Goal: Obtain resource: Download file/media

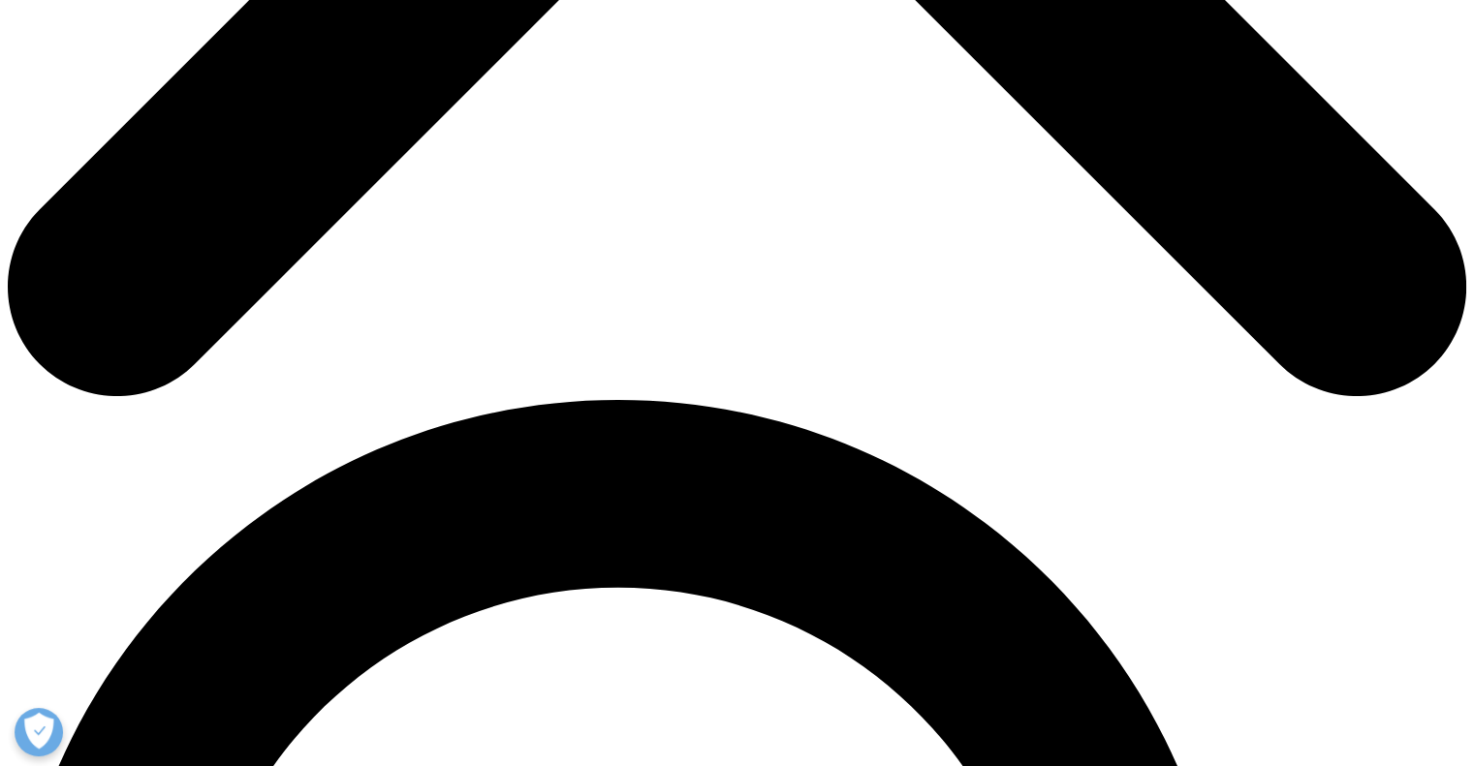
scroll to position [1109, 0]
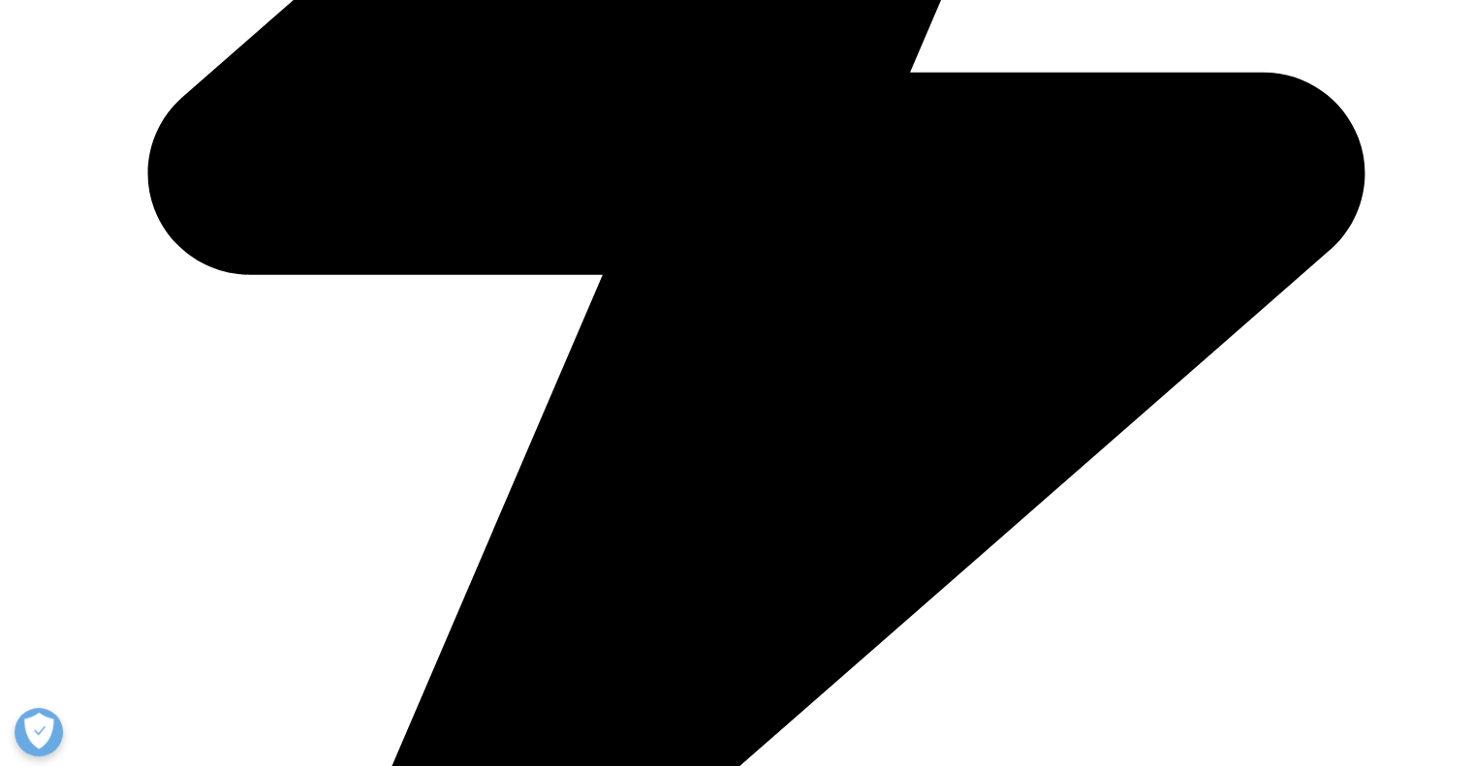
type input "[PERSON_NAME]"
type input "[EMAIL_ADDRESS][DOMAIN_NAME]"
type input "CSIR IICT"
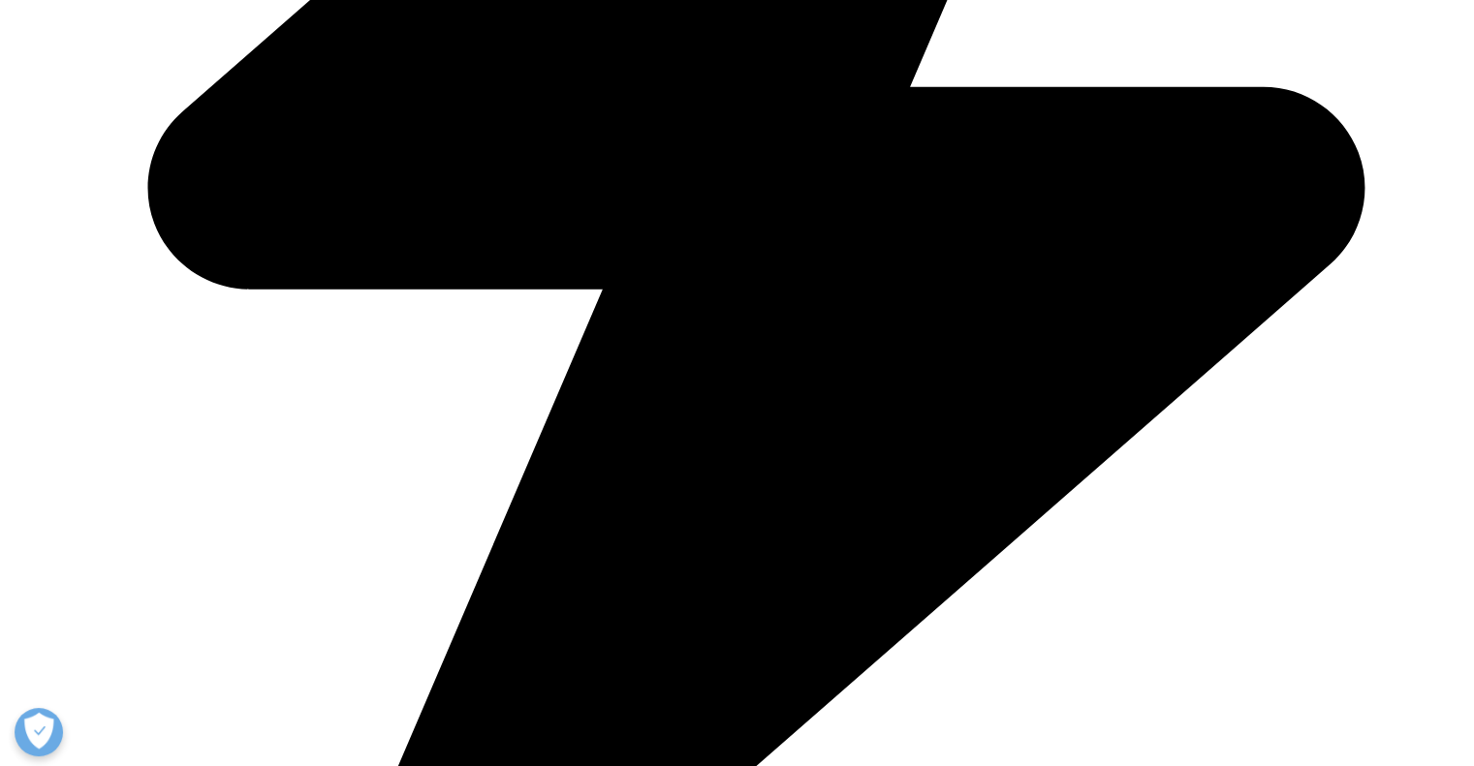
select select "India"
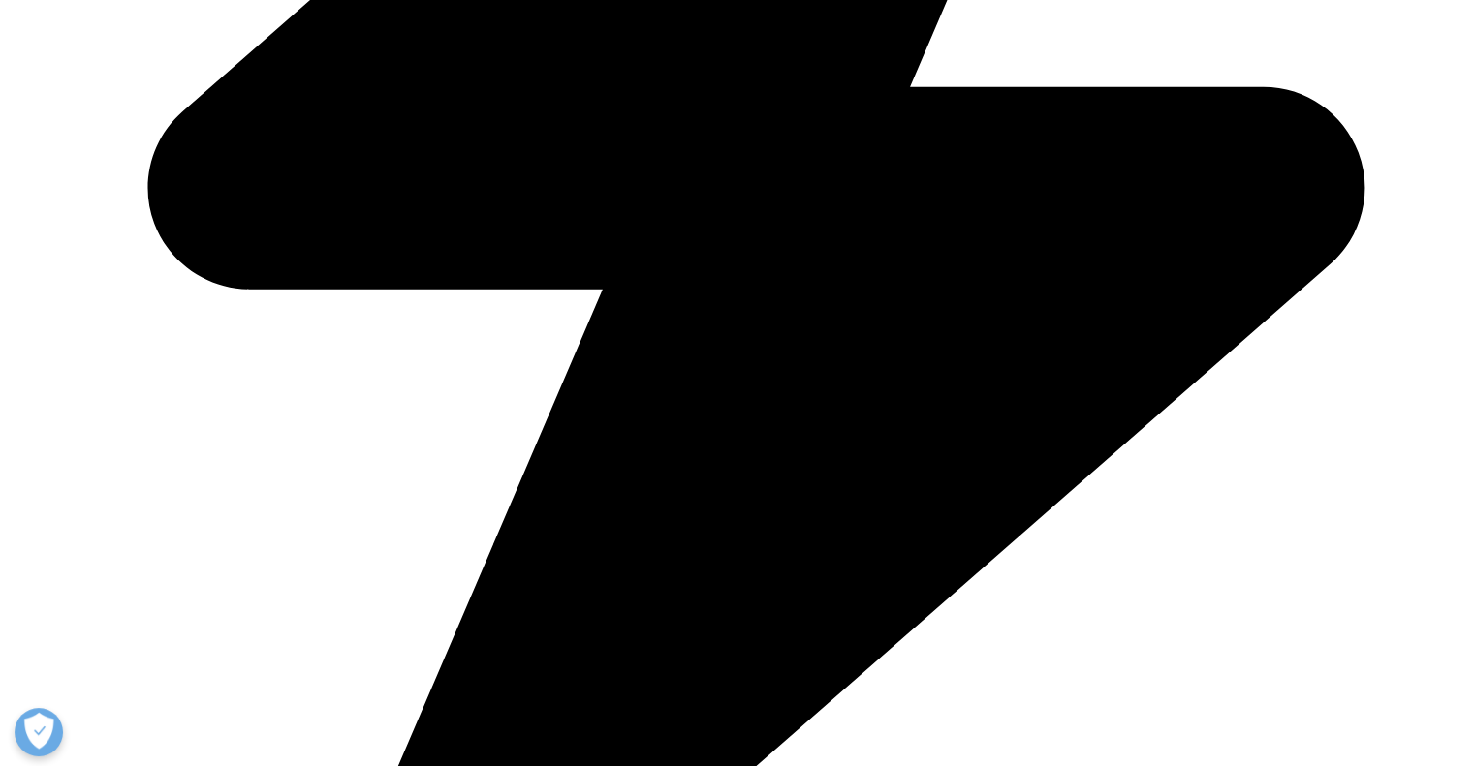
type input "project assistant"
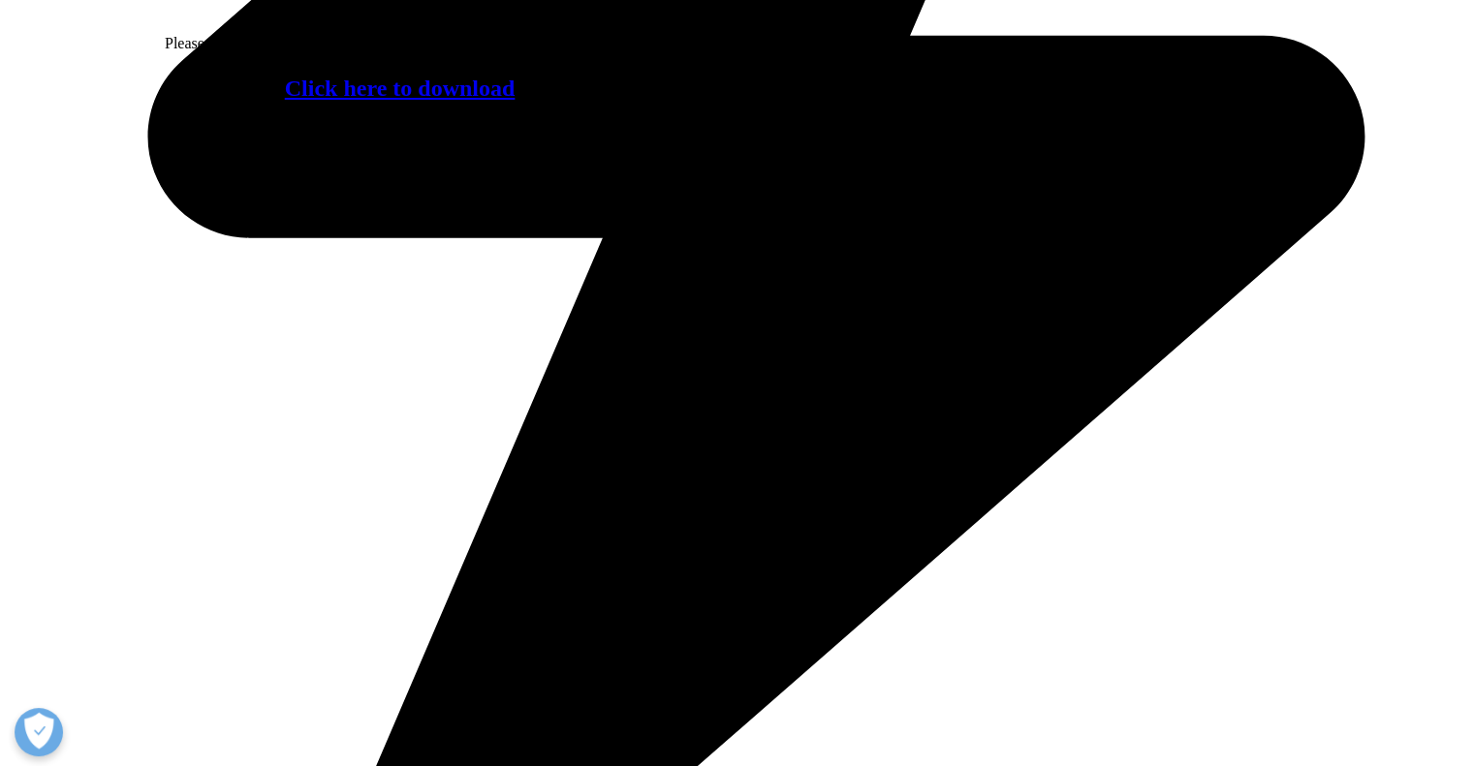
scroll to position [10, 10]
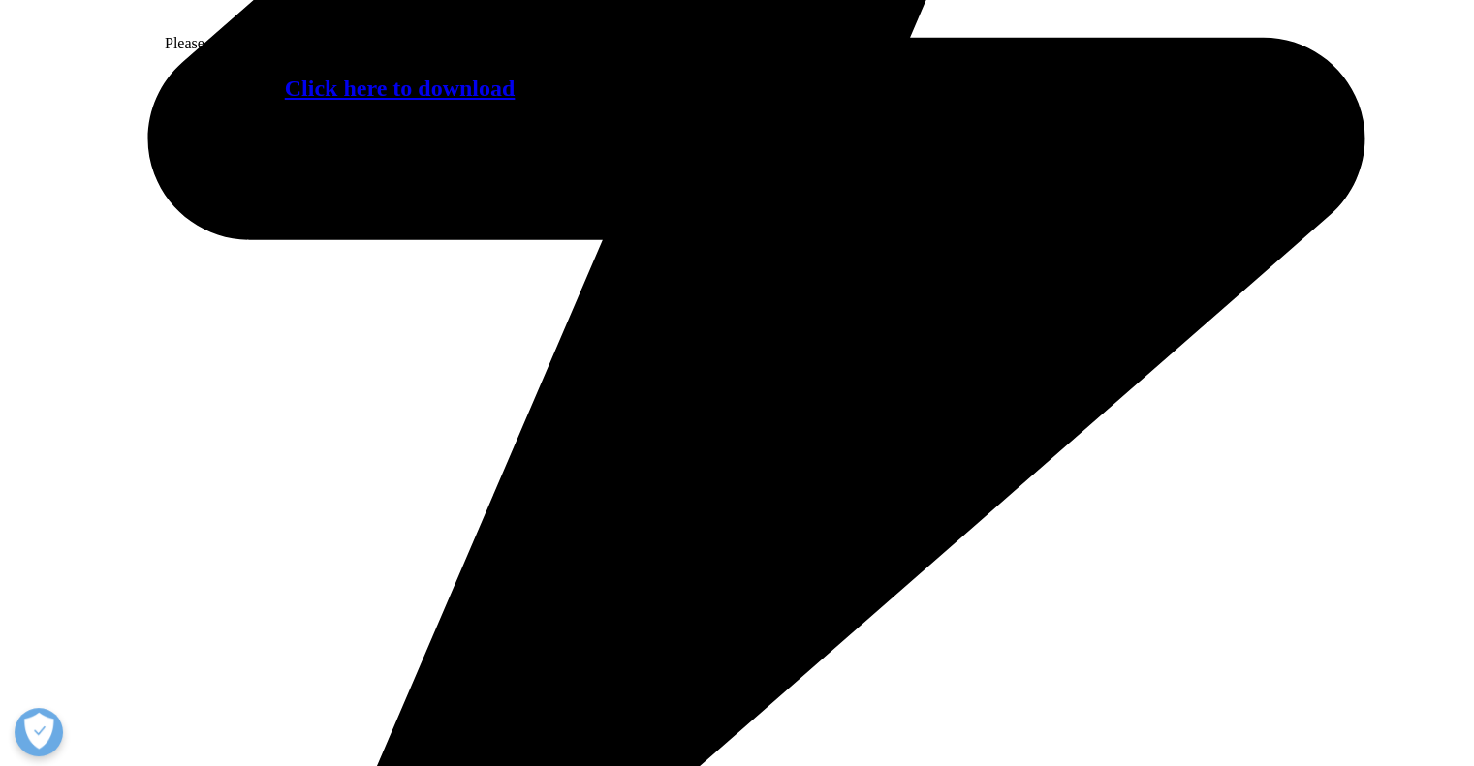
click at [381, 101] on link "Click here to download" at bounding box center [400, 88] width 231 height 25
